Goal: Communication & Community: Participate in discussion

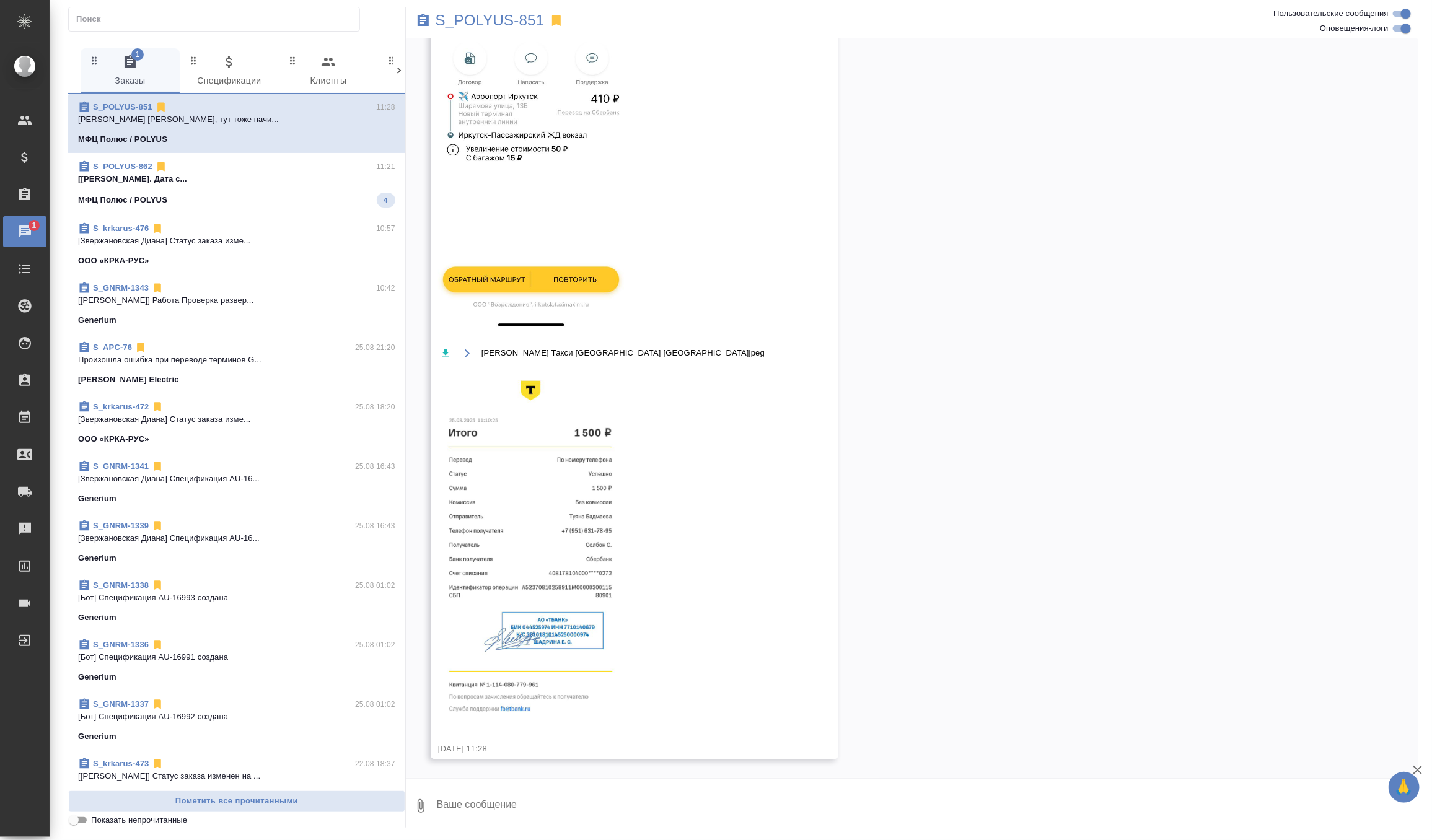
scroll to position [10363, 0]
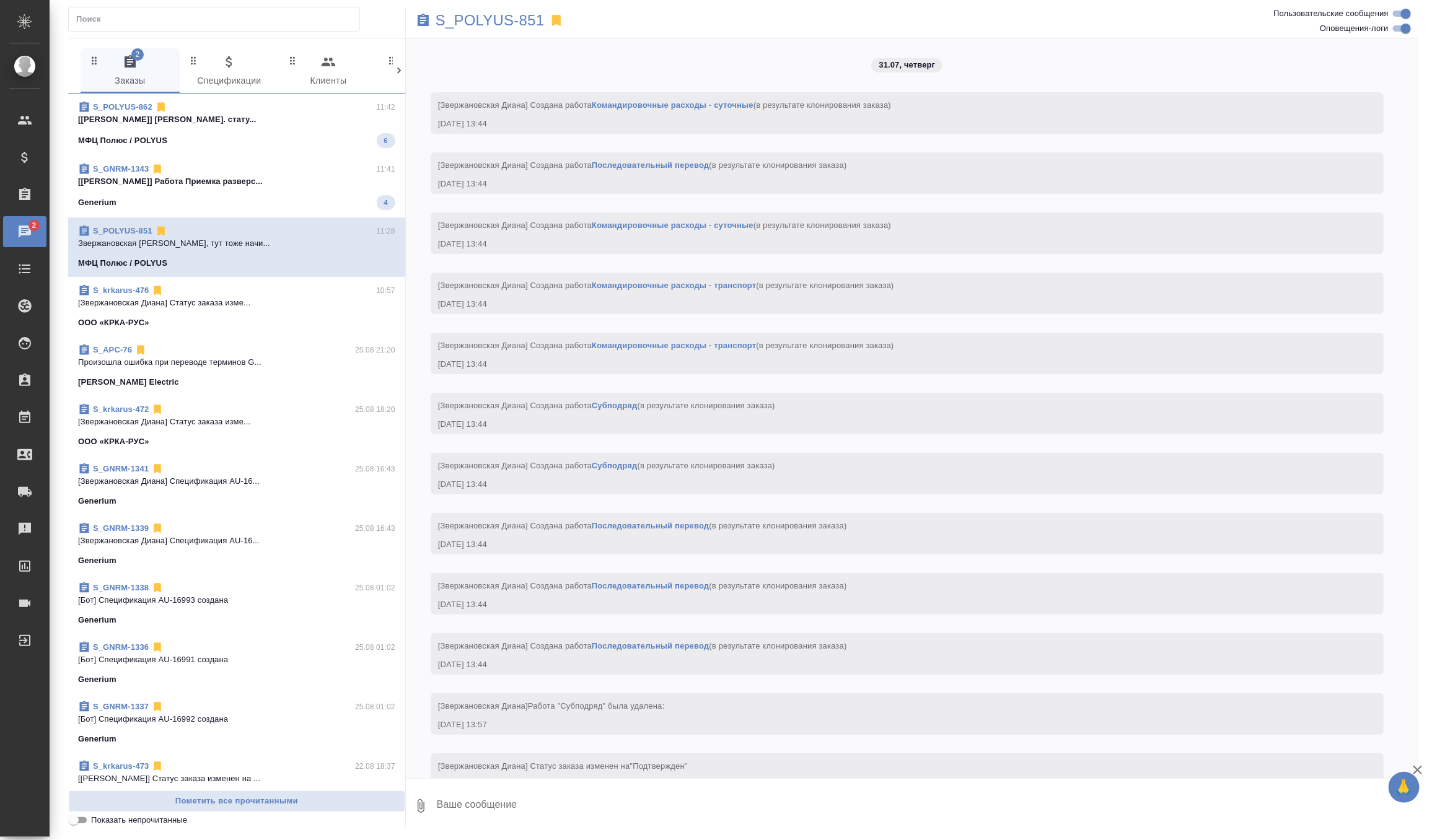
scroll to position [10363, 0]
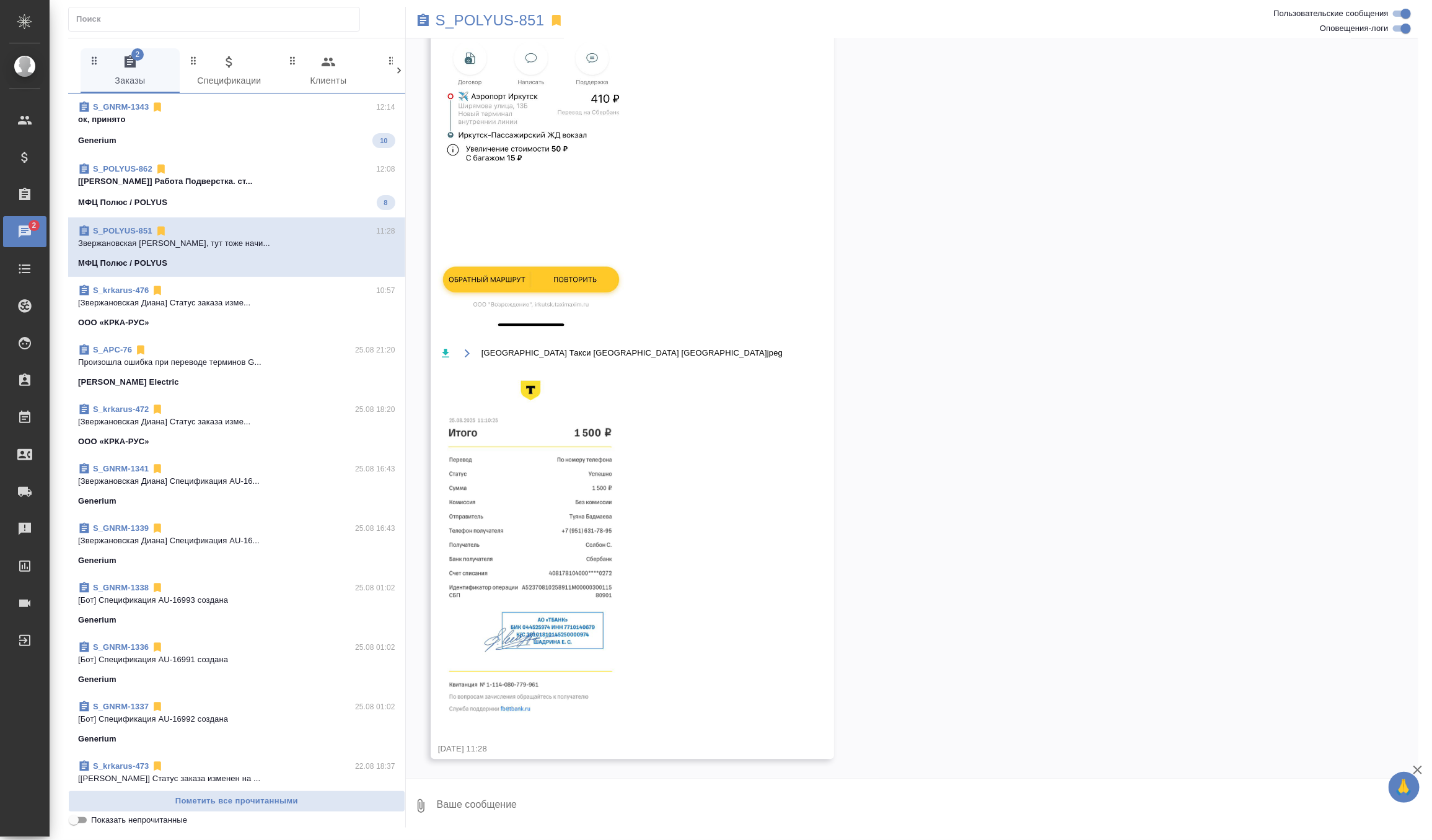
click at [479, 29] on div "S_POLYUS-851" at bounding box center [744, 21] width 675 height 27
click at [489, 17] on p "S_POLYUS-851" at bounding box center [490, 21] width 109 height 12
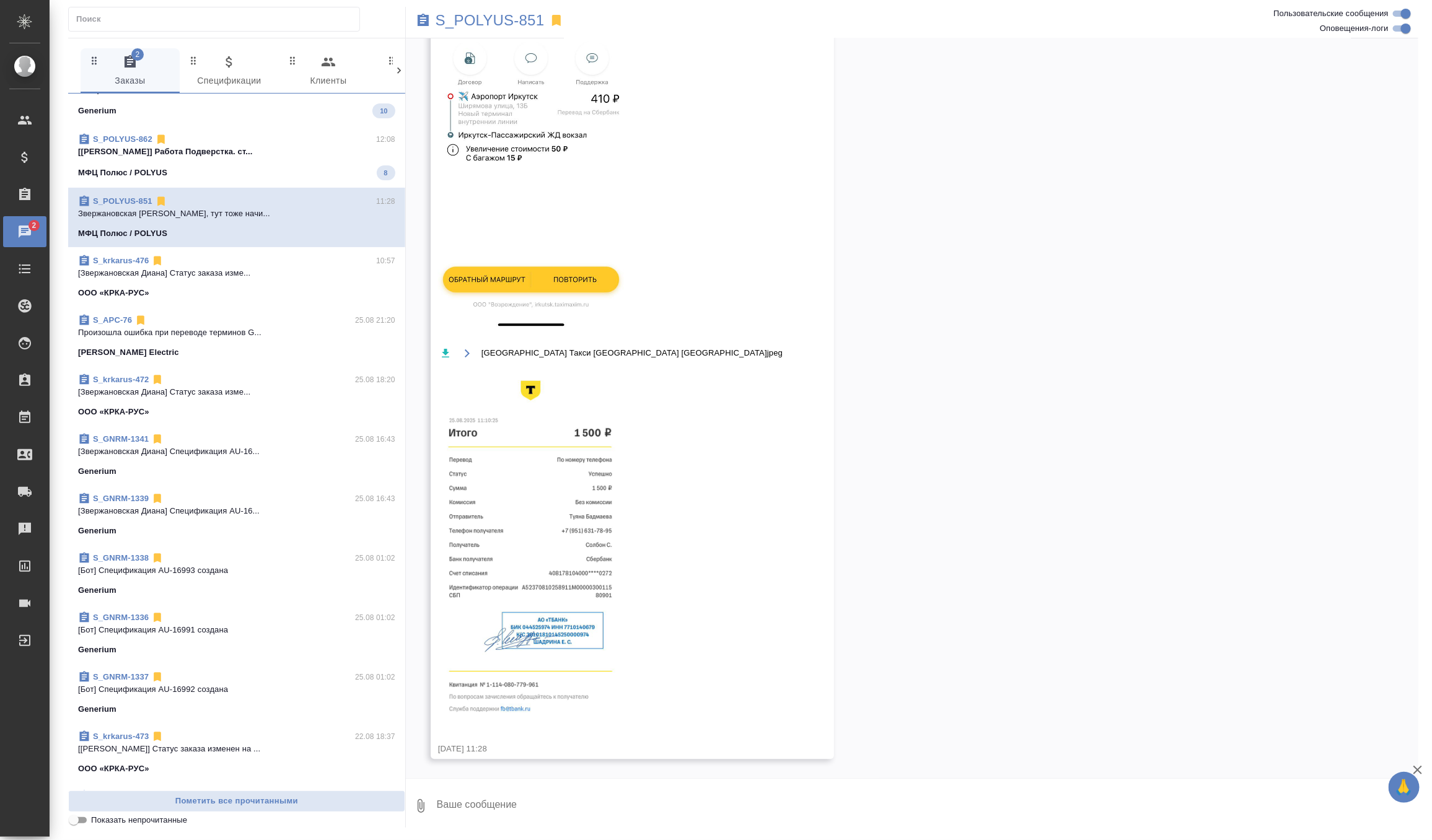
click at [272, 326] on p "Произошла ошибка при переводе терминов G..." at bounding box center [237, 333] width 317 height 12
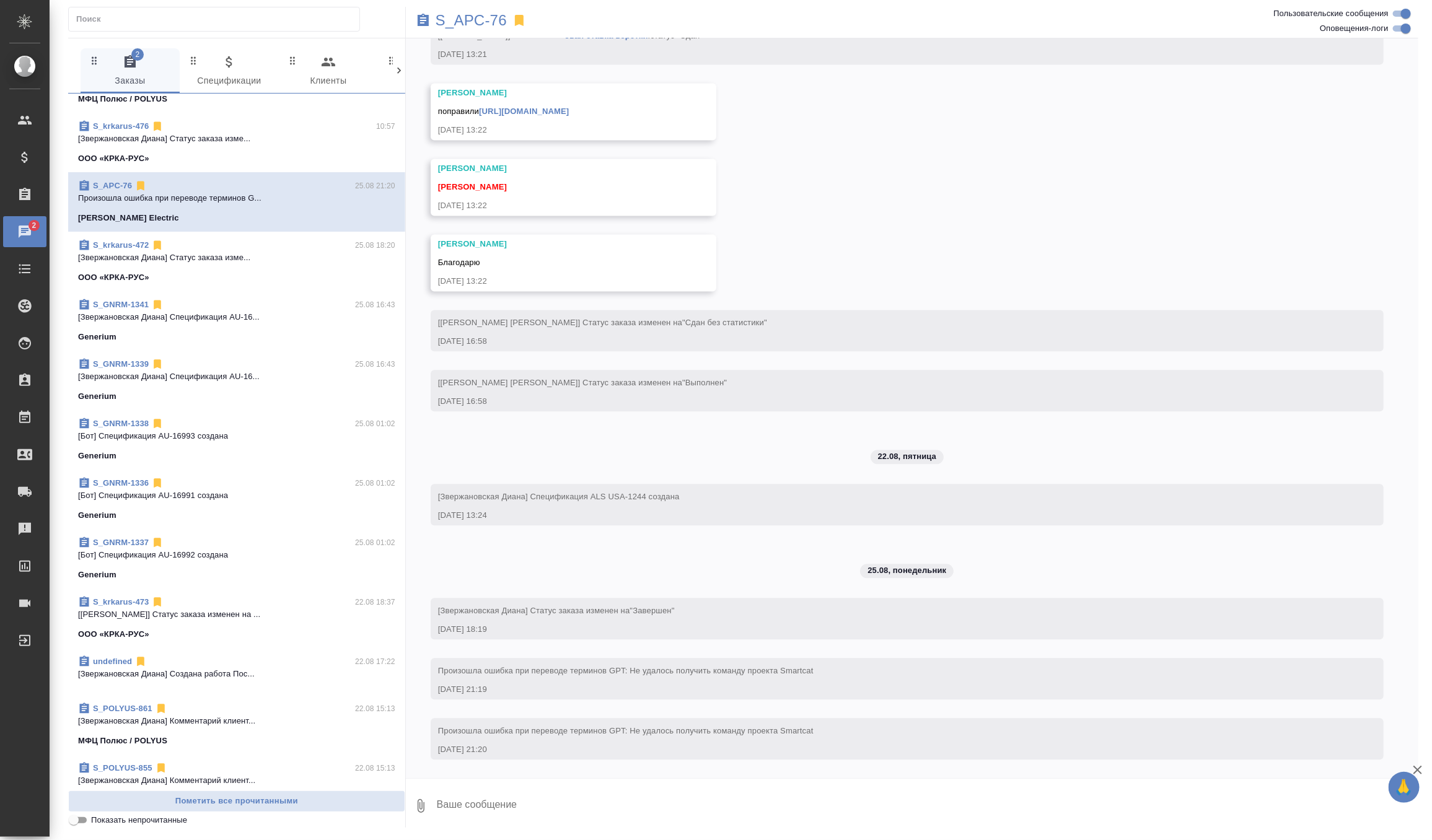
scroll to position [205, 0]
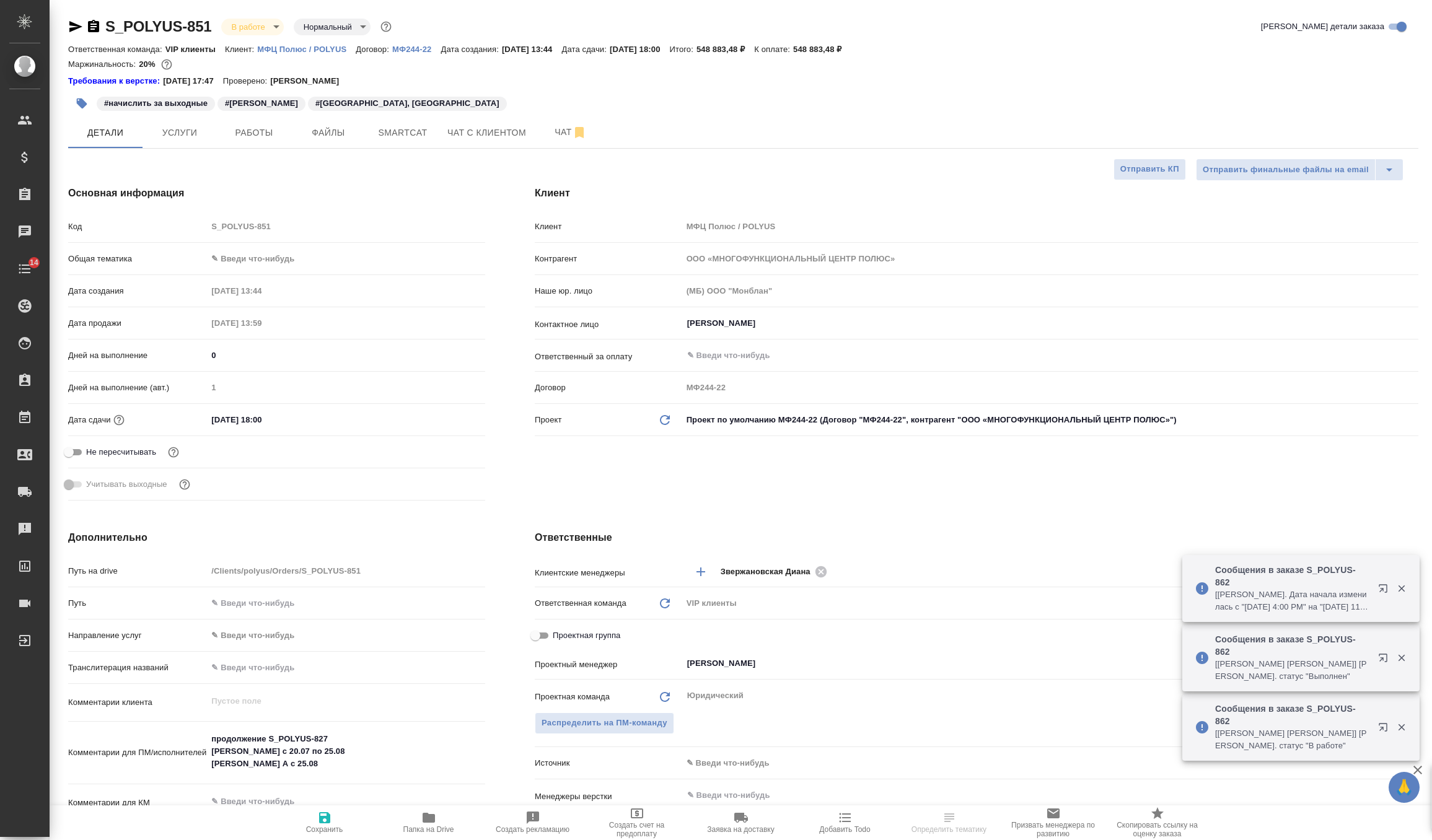
select select "RU"
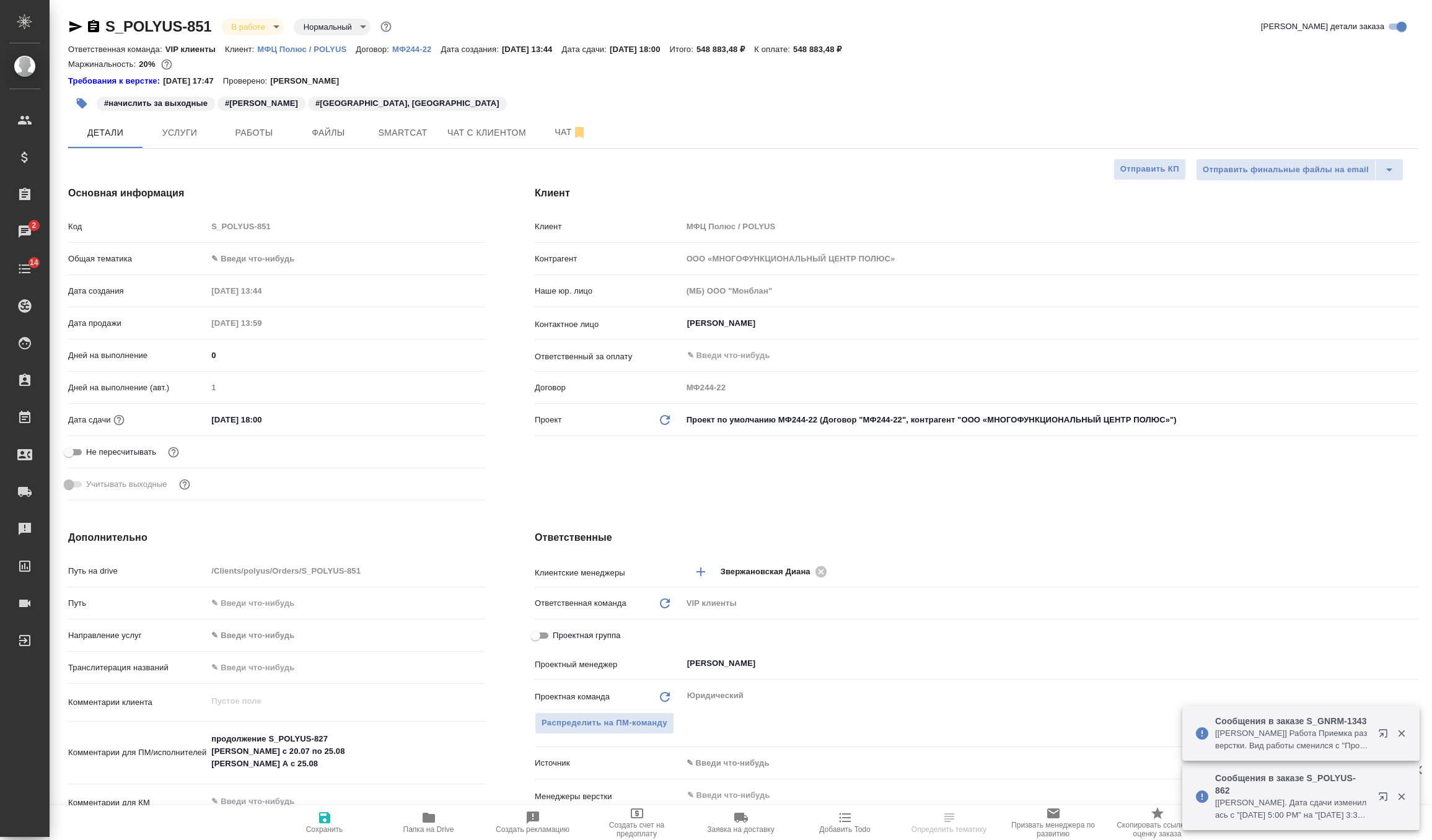
select select "RU"
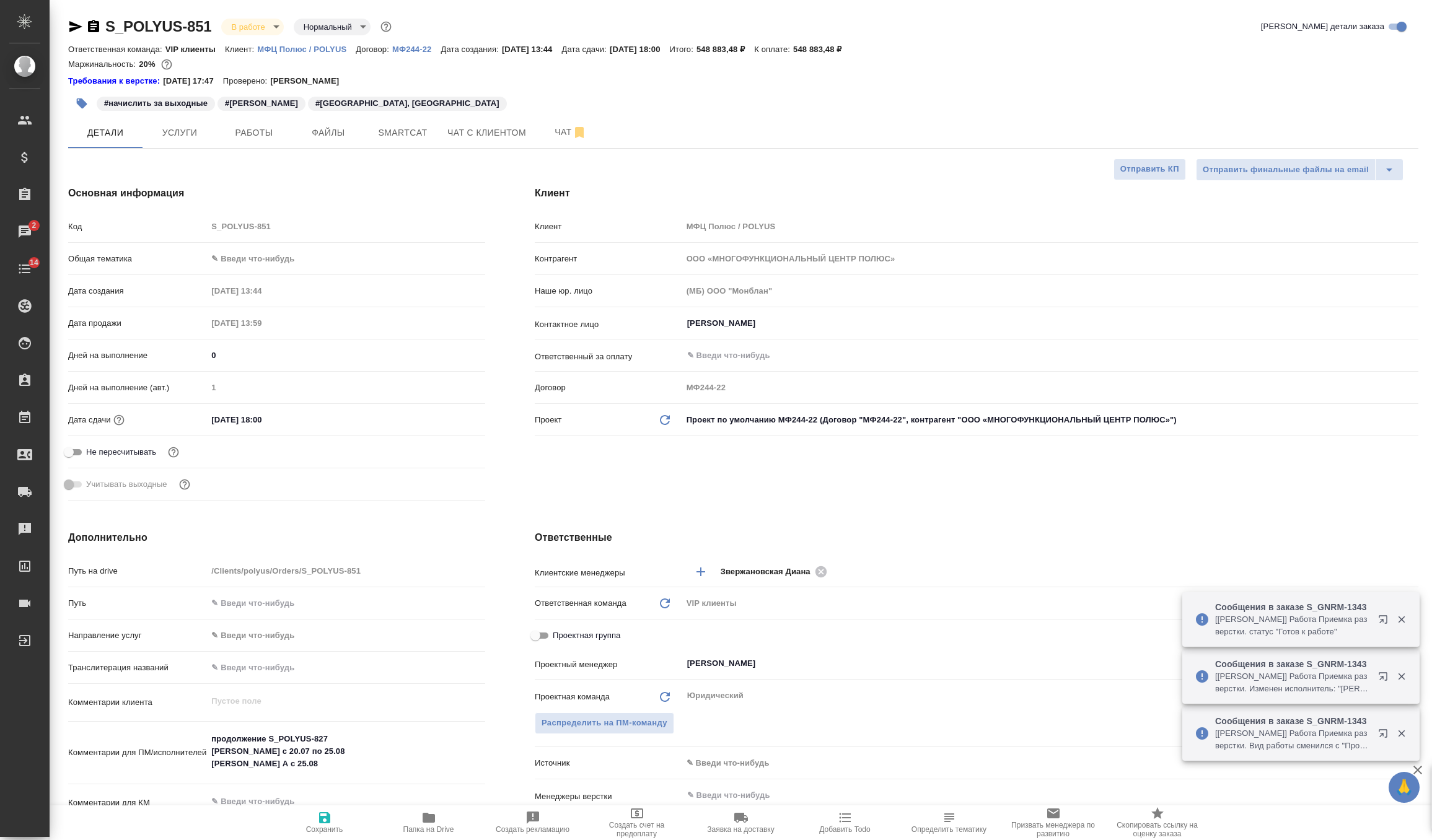
type textarea "x"
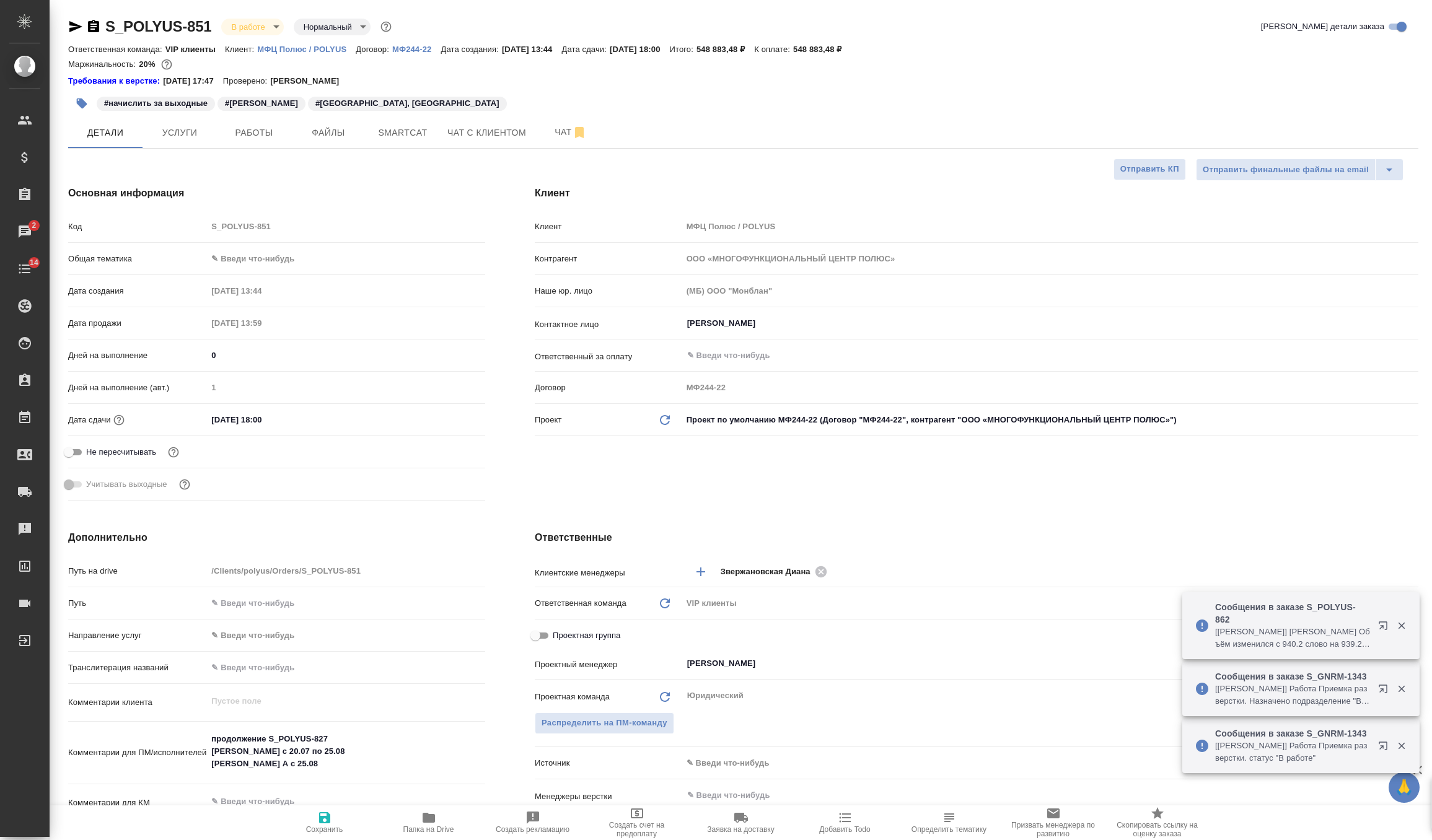
type textarea "x"
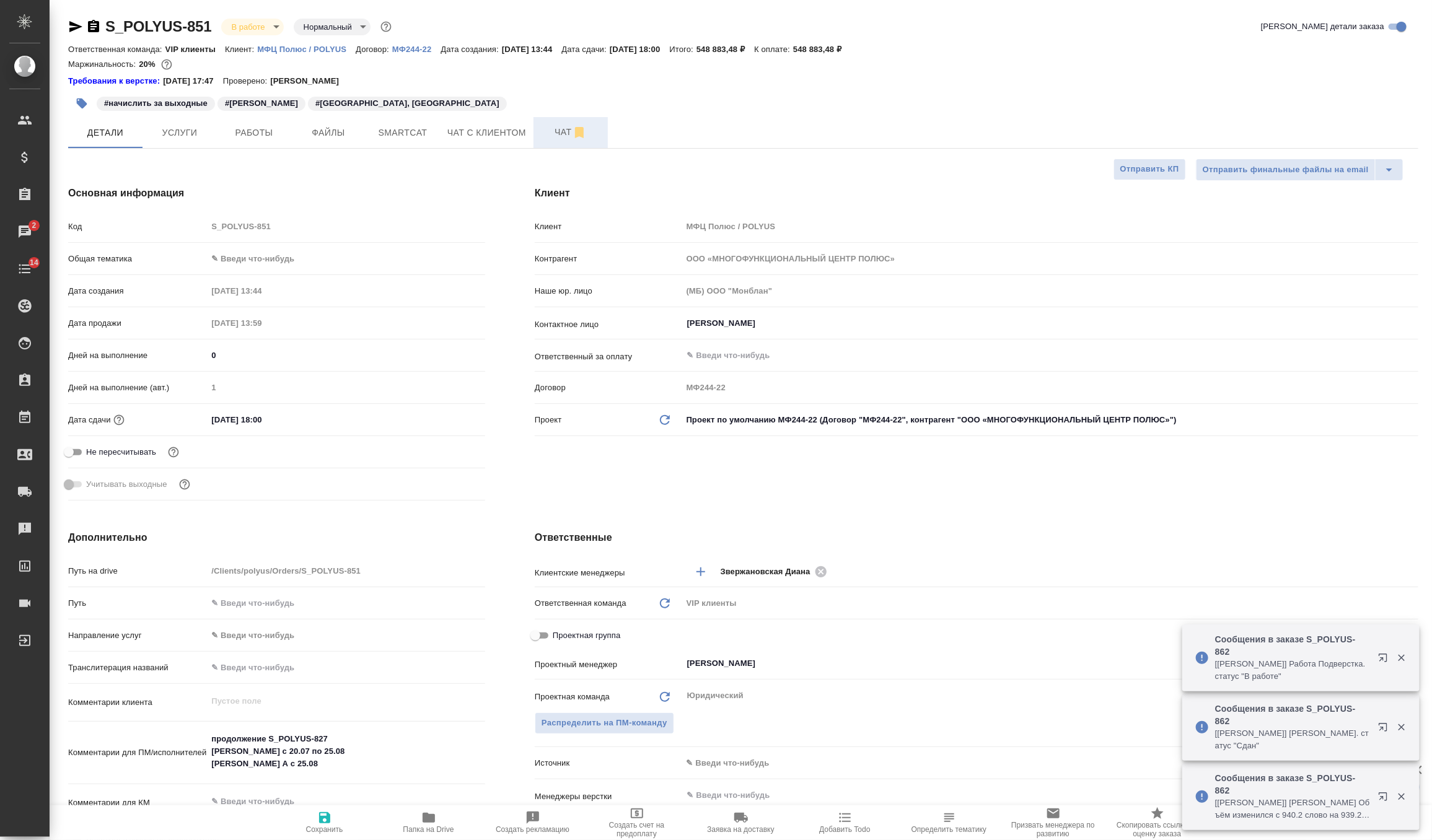
click at [557, 139] on span "Чат" at bounding box center [571, 132] width 60 height 16
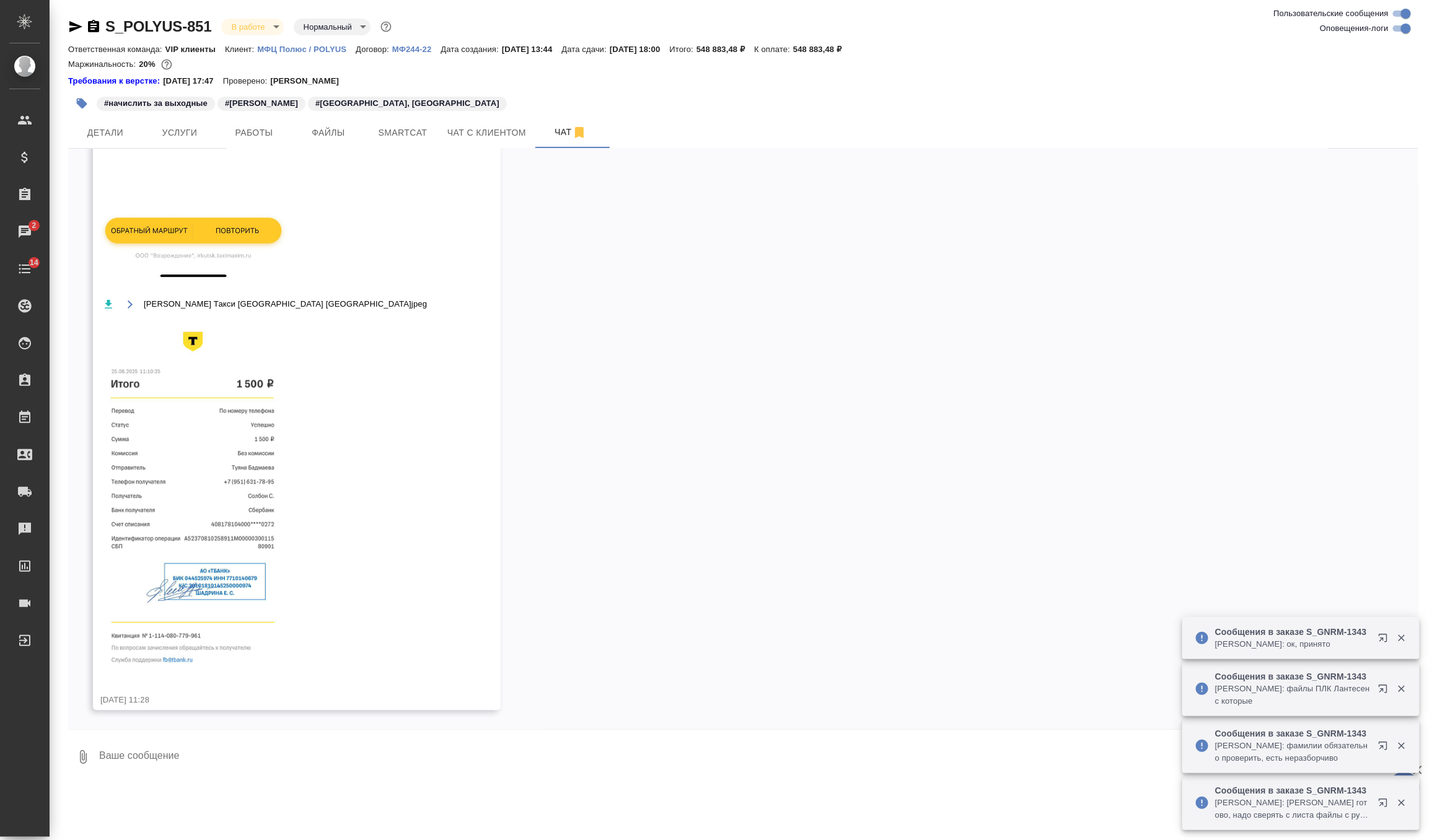
scroll to position [10523, 0]
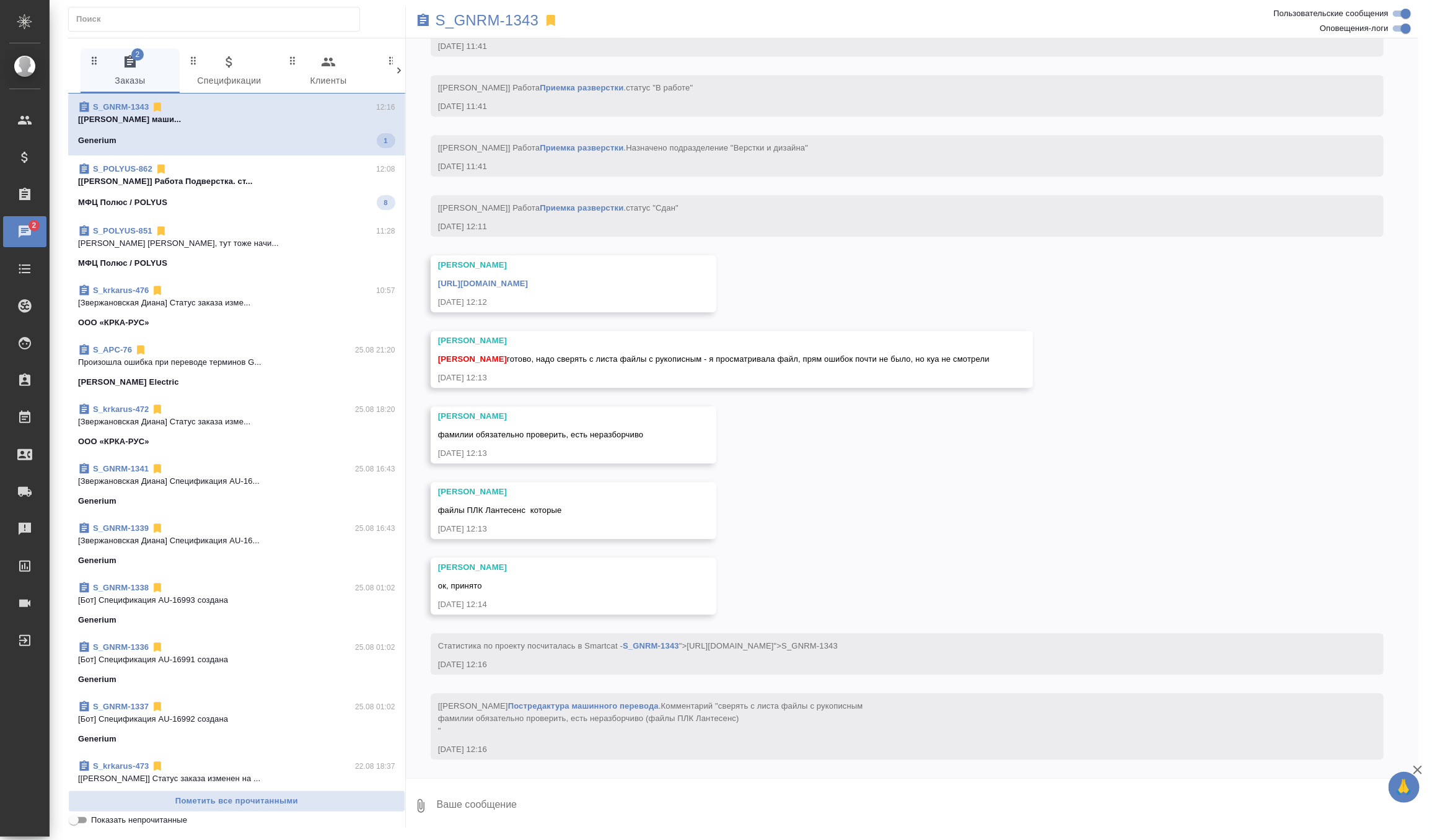
scroll to position [7600, 0]
